Goal: Information Seeking & Learning: Learn about a topic

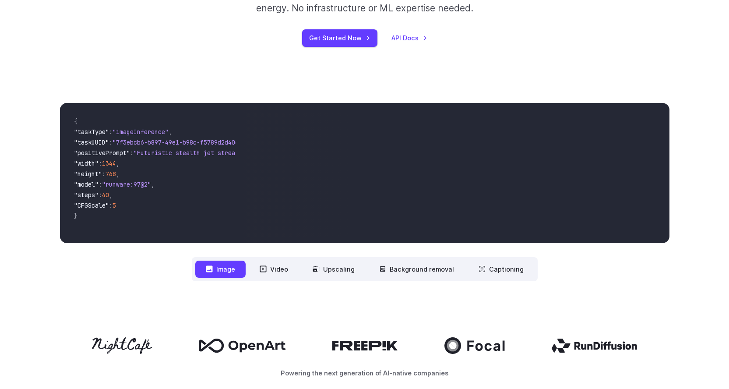
click at [355, 199] on video at bounding box center [456, 173] width 426 height 140
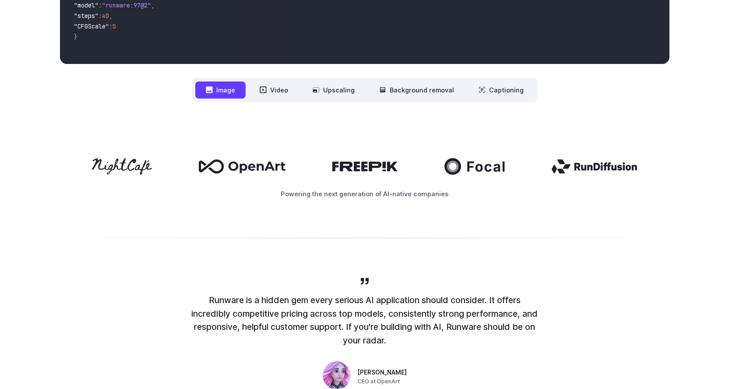
scroll to position [247, 0]
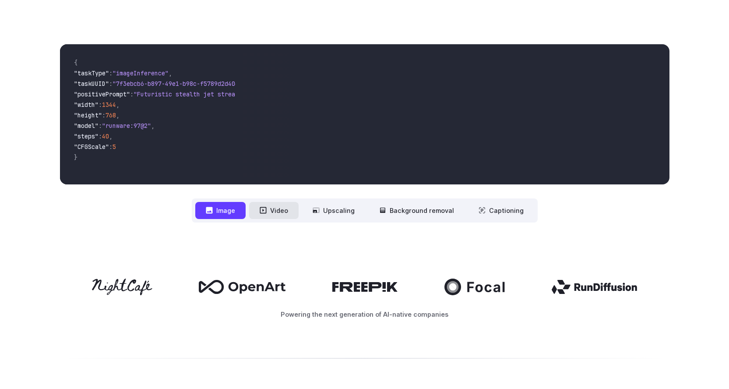
click at [280, 204] on button "Video" at bounding box center [273, 210] width 49 height 17
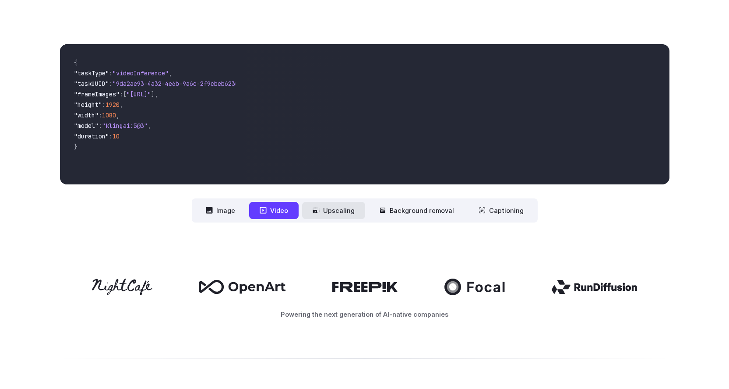
click at [334, 210] on button "Upscaling" at bounding box center [333, 210] width 63 height 17
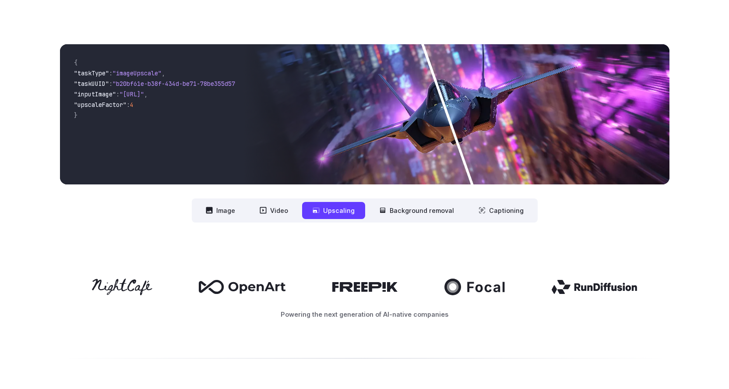
click at [377, 155] on img at bounding box center [456, 114] width 426 height 140
click at [423, 193] on div "**********" at bounding box center [364, 133] width 609 height 178
click at [423, 207] on button "Background removal" at bounding box center [417, 210] width 96 height 17
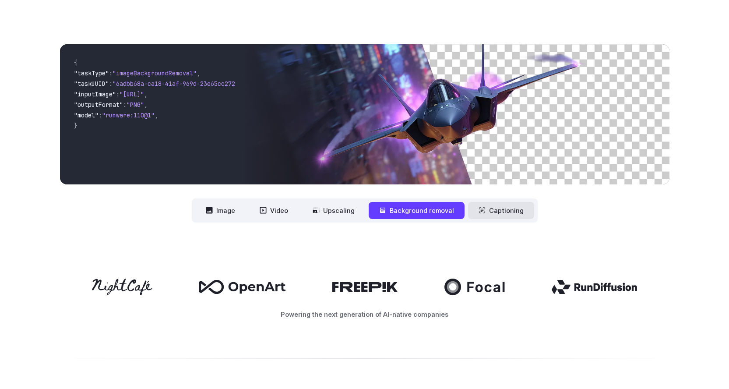
click at [483, 209] on icon at bounding box center [482, 210] width 7 height 7
click at [491, 213] on button "Captioning" at bounding box center [501, 210] width 66 height 17
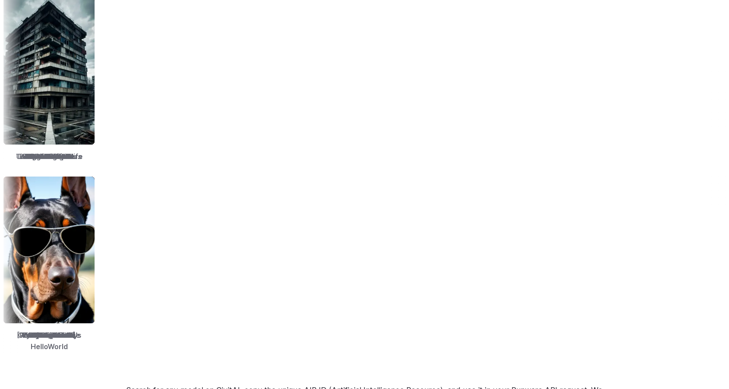
scroll to position [1160, 0]
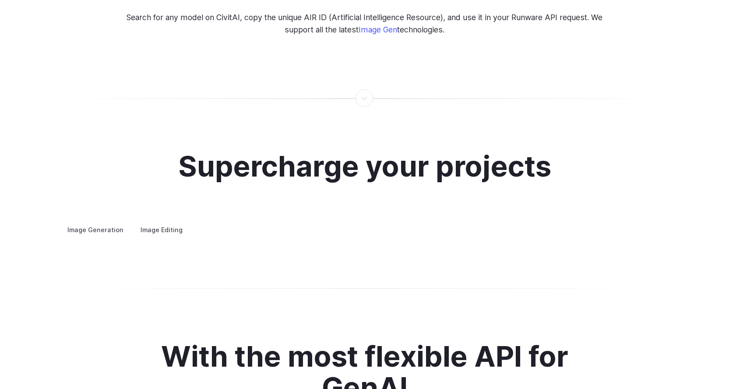
scroll to position [1617, 0]
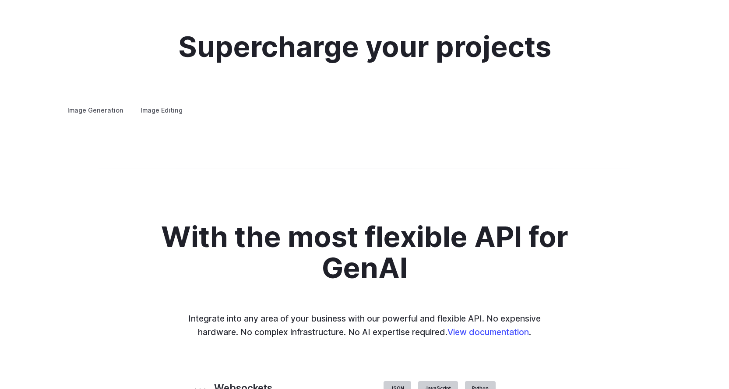
click at [0, 0] on img at bounding box center [0, 0] width 0 height 0
drag, startPoint x: 527, startPoint y: 221, endPoint x: 393, endPoint y: 221, distance: 134.0
click at [402, 116] on div "Image Generation Image Editing Custom avatars Create avatars in any style you d…" at bounding box center [364, 110] width 609 height 11
drag, startPoint x: 590, startPoint y: 252, endPoint x: 546, endPoint y: 262, distance: 45.4
click at [0, 0] on img at bounding box center [0, 0] width 0 height 0
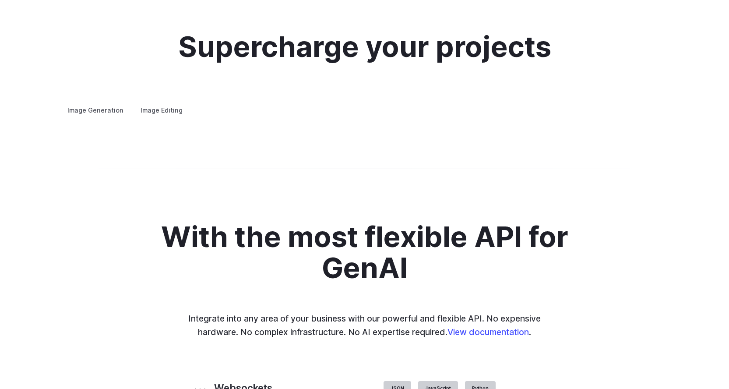
drag, startPoint x: 549, startPoint y: 260, endPoint x: 503, endPoint y: 260, distance: 46.0
click at [0, 0] on img at bounding box center [0, 0] width 0 height 0
drag, startPoint x: 543, startPoint y: 254, endPoint x: 577, endPoint y: 254, distance: 34.6
click at [0, 0] on img at bounding box center [0, 0] width 0 height 0
drag, startPoint x: 581, startPoint y: 254, endPoint x: 512, endPoint y: 256, distance: 69.2
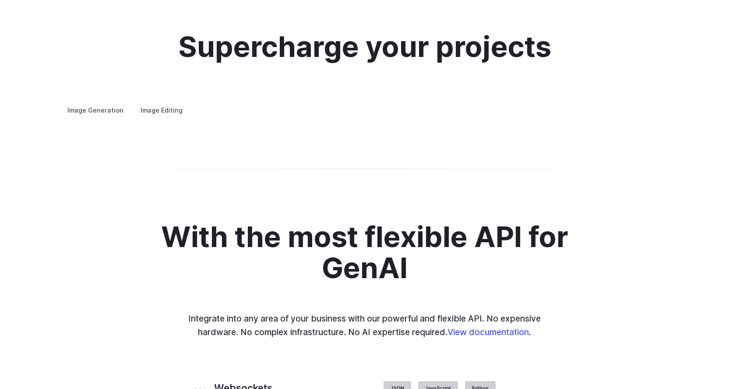
click at [0, 0] on img at bounding box center [0, 0] width 0 height 0
drag, startPoint x: 568, startPoint y: 255, endPoint x: 484, endPoint y: 255, distance: 84.1
click at [0, 0] on img at bounding box center [0, 0] width 0 height 0
click at [0, 0] on summary "Concept design" at bounding box center [0, 0] width 0 height 0
click at [0, 0] on summary "Creative styling" at bounding box center [0, 0] width 0 height 0
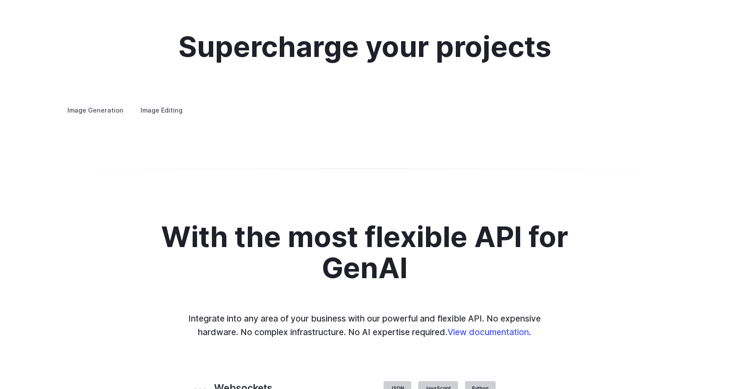
click at [0, 0] on summary "Architecture" at bounding box center [0, 0] width 0 height 0
click at [0, 0] on summary "Creative styling" at bounding box center [0, 0] width 0 height 0
drag, startPoint x: 532, startPoint y: 160, endPoint x: 423, endPoint y: 160, distance: 109.0
click at [423, 116] on div "Image Generation Image Editing Custom avatars Create avatars in any style you d…" at bounding box center [364, 110] width 609 height 11
drag, startPoint x: 594, startPoint y: 169, endPoint x: 500, endPoint y: 172, distance: 93.8
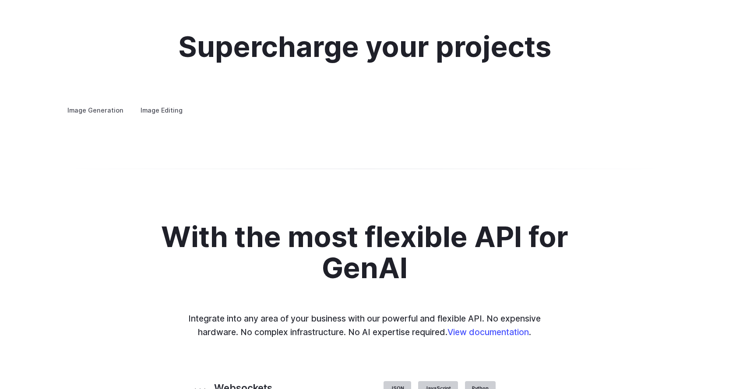
click at [0, 0] on img at bounding box center [0, 0] width 0 height 0
drag, startPoint x: 541, startPoint y: 183, endPoint x: 411, endPoint y: 186, distance: 130.1
click at [424, 116] on div "Image Generation Image Editing Custom avatars Create avatars in any style you d…" at bounding box center [364, 110] width 609 height 11
click at [0, 0] on summary "Product design" at bounding box center [0, 0] width 0 height 0
click at [0, 0] on summary "Personalized assets" at bounding box center [0, 0] width 0 height 0
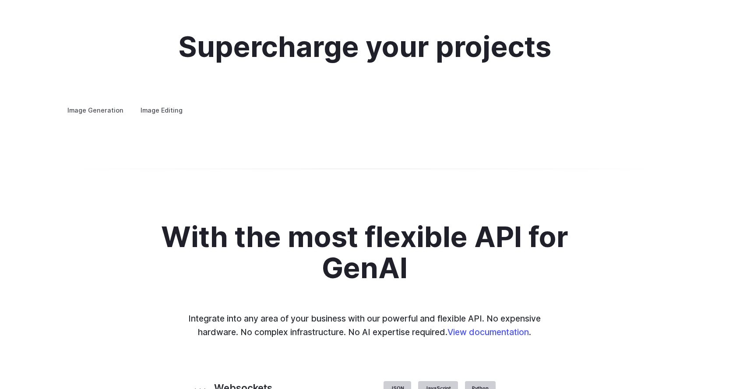
click at [0, 0] on summary "Product design" at bounding box center [0, 0] width 0 height 0
click at [0, 0] on summary "Architecture" at bounding box center [0, 0] width 0 height 0
click at [0, 0] on details "Product design Quickly design and visualize new product lines, accessories, or …" at bounding box center [0, 0] width 0 height 0
click at [0, 0] on summary "Product design" at bounding box center [0, 0] width 0 height 0
drag, startPoint x: 593, startPoint y: 203, endPoint x: 550, endPoint y: 203, distance: 42.9
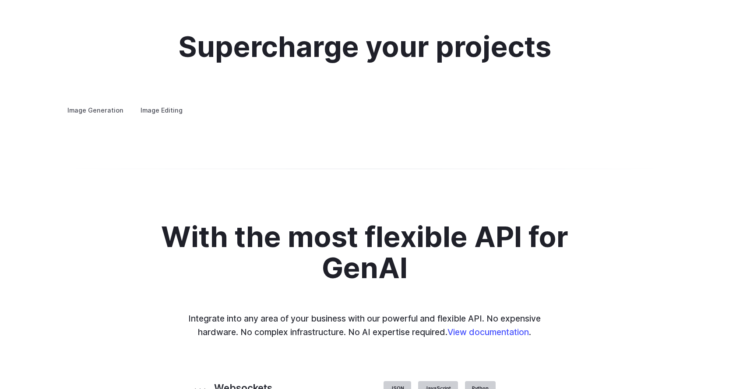
click at [0, 0] on img at bounding box center [0, 0] width 0 height 0
drag, startPoint x: 544, startPoint y: 211, endPoint x: 662, endPoint y: 213, distance: 118.7
click at [0, 0] on img at bounding box center [0, 0] width 0 height 0
drag, startPoint x: 595, startPoint y: 215, endPoint x: 563, endPoint y: 221, distance: 33.3
click at [0, 0] on img at bounding box center [0, 0] width 0 height 0
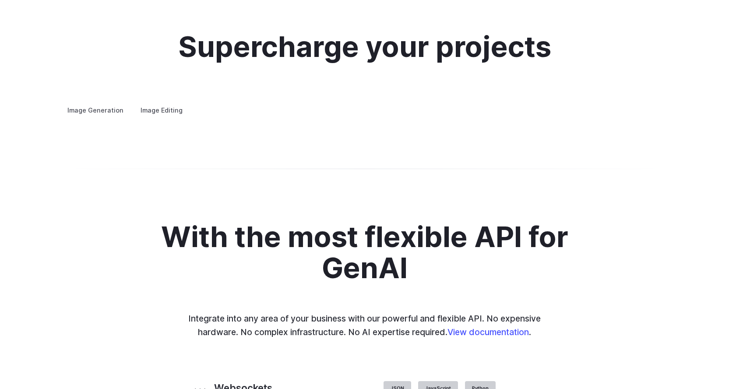
drag, startPoint x: 597, startPoint y: 229, endPoint x: 520, endPoint y: 233, distance: 77.2
click at [0, 0] on img at bounding box center [0, 0] width 0 height 0
drag, startPoint x: 568, startPoint y: 229, endPoint x: 522, endPoint y: 231, distance: 46.0
click at [0, 0] on img at bounding box center [0, 0] width 0 height 0
drag, startPoint x: 522, startPoint y: 231, endPoint x: 477, endPoint y: 236, distance: 45.3
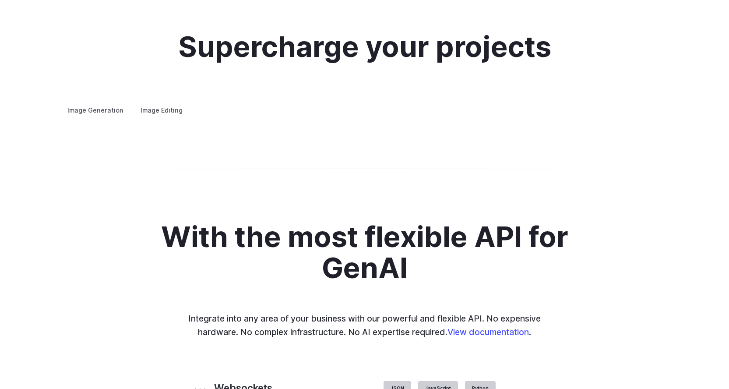
click at [0, 0] on img at bounding box center [0, 0] width 0 height 0
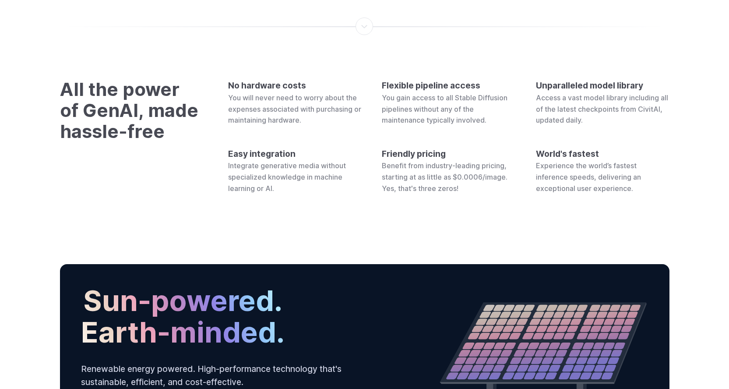
scroll to position [3277, 0]
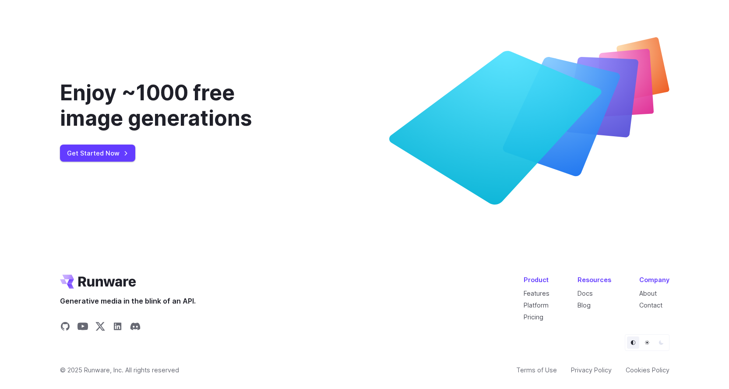
click at [540, 127] on icon at bounding box center [495, 128] width 212 height 154
click at [541, 317] on link "Pricing" at bounding box center [534, 316] width 20 height 7
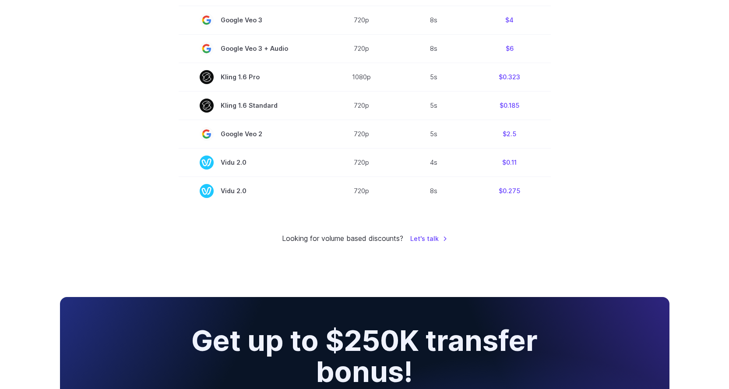
scroll to position [873, 0]
